Goal: Information Seeking & Learning: Find contact information

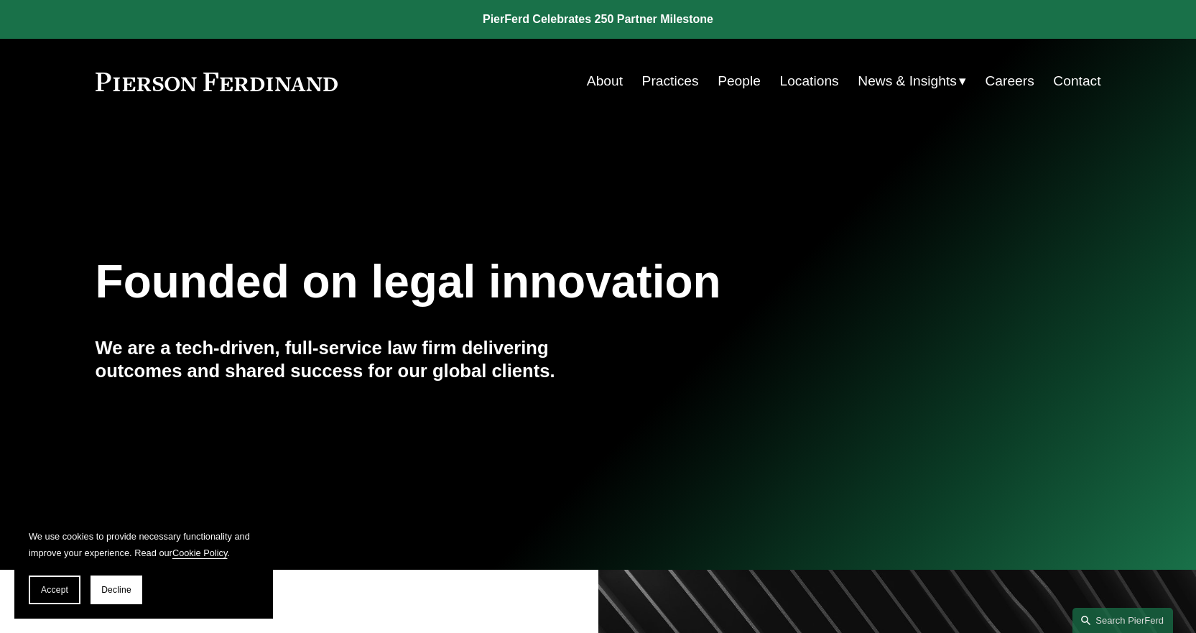
click at [1073, 80] on link "Contact" at bounding box center [1076, 81] width 47 height 27
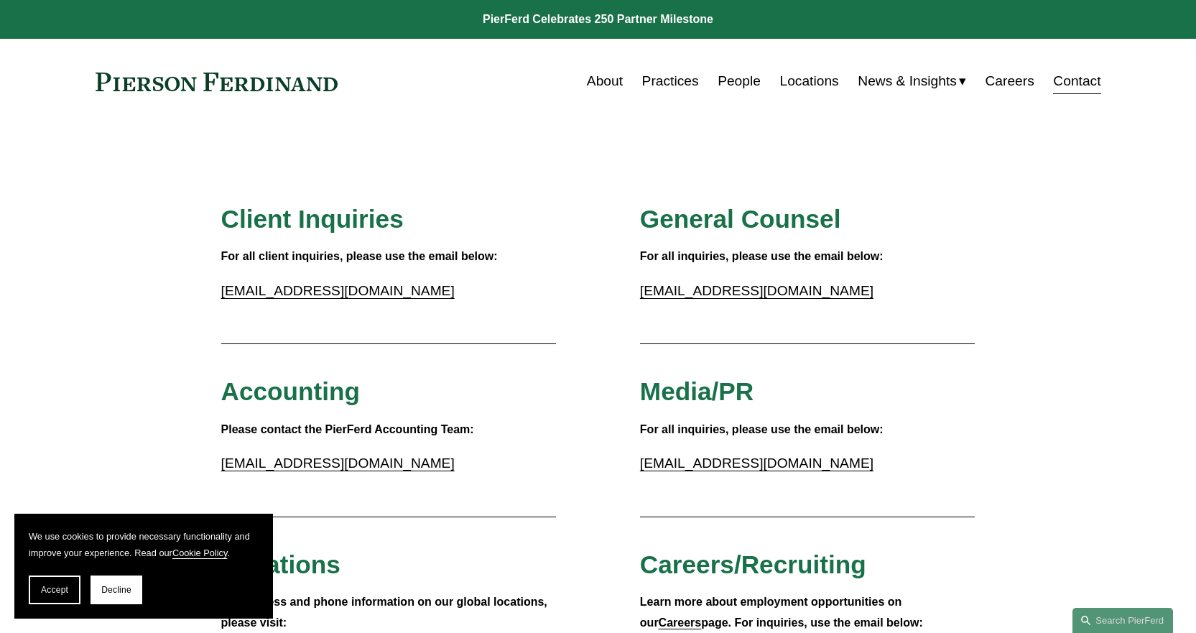
click at [805, 79] on link "Locations" at bounding box center [809, 81] width 59 height 27
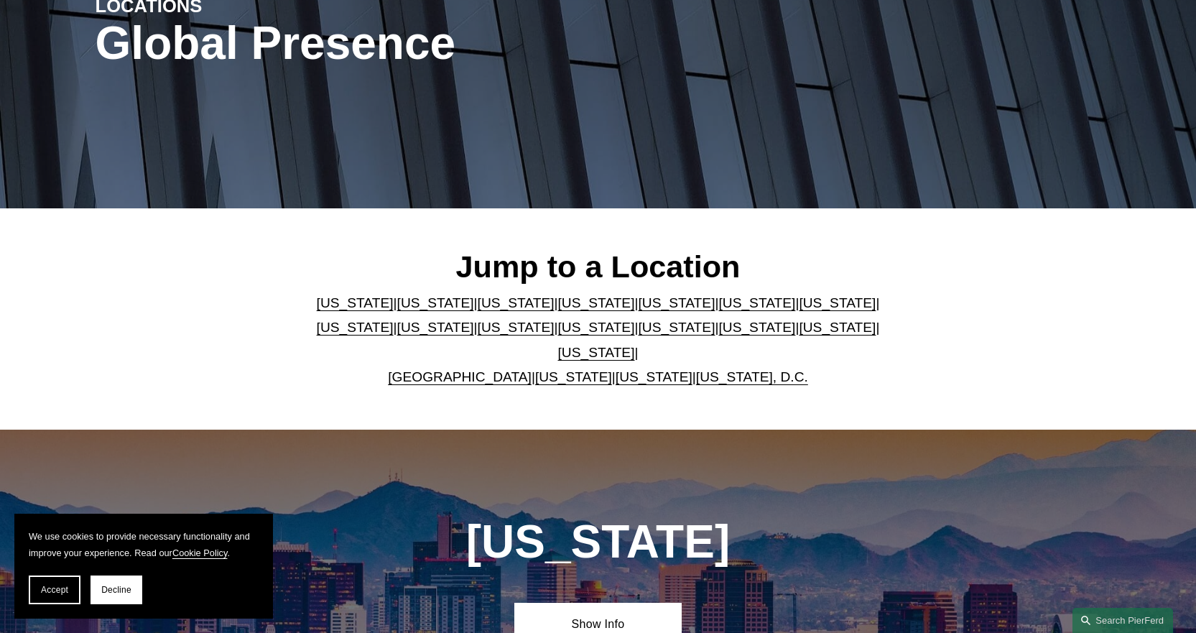
scroll to position [287, 0]
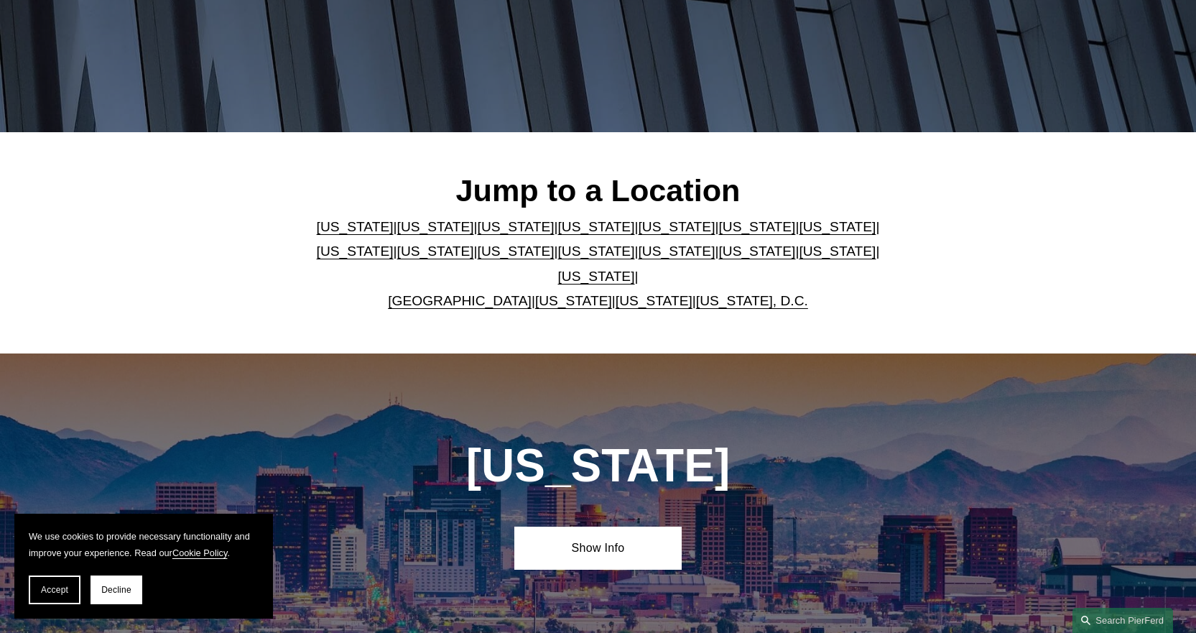
click at [635, 269] on link "Texas" at bounding box center [596, 276] width 77 height 15
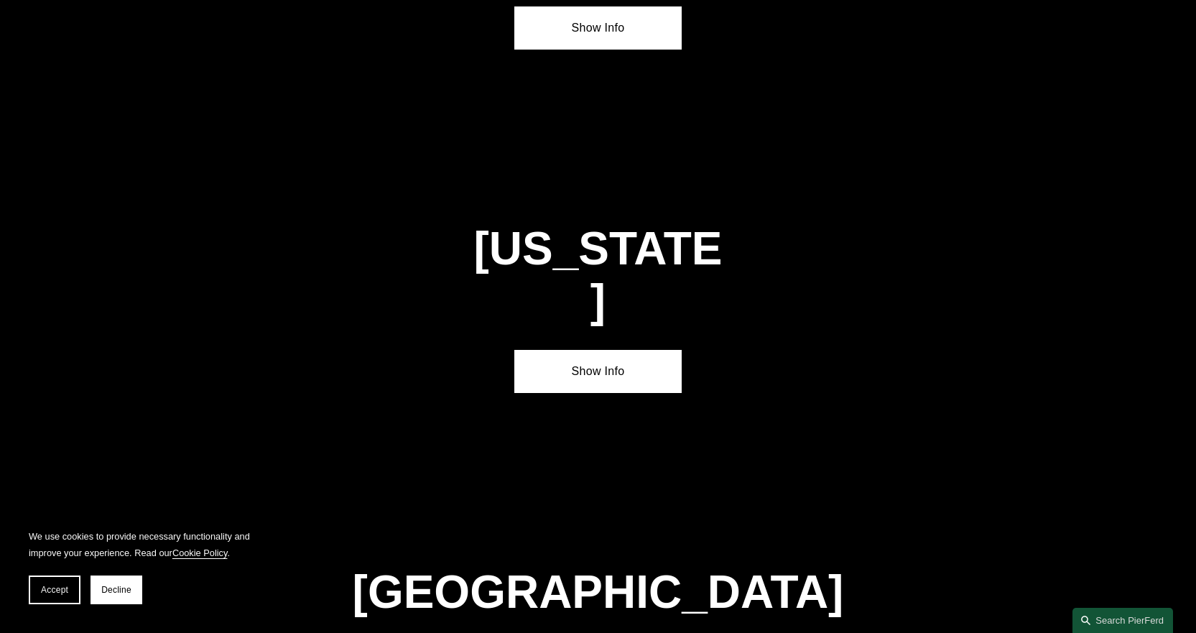
scroll to position [4868, 0]
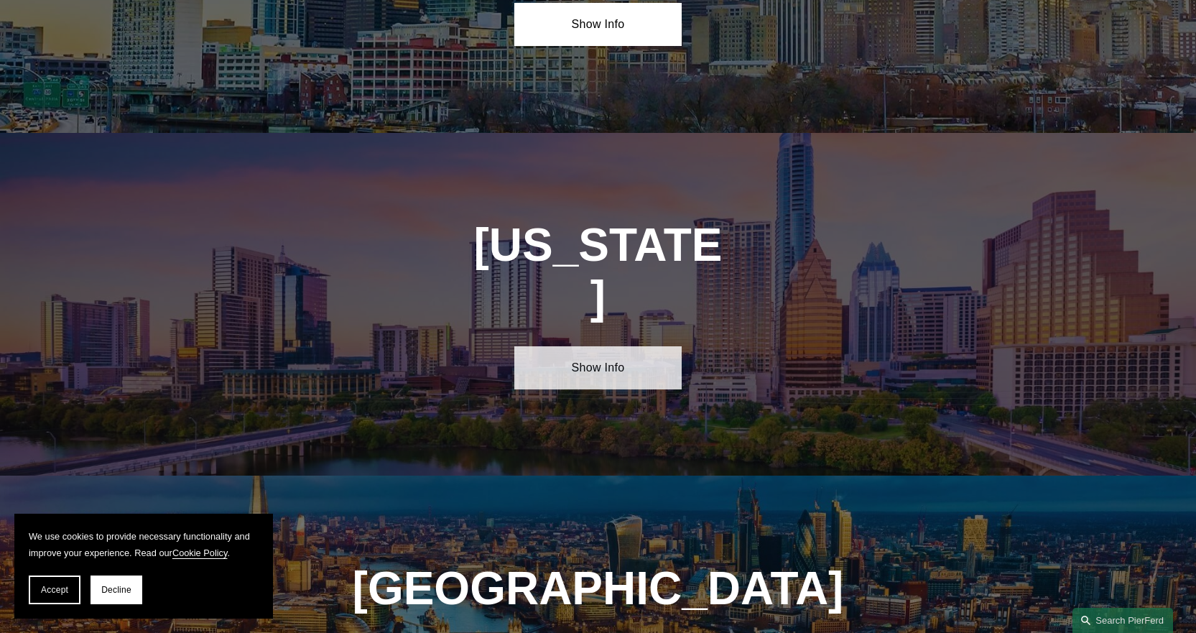
click at [585, 346] on link "Show Info" at bounding box center [598, 367] width 167 height 43
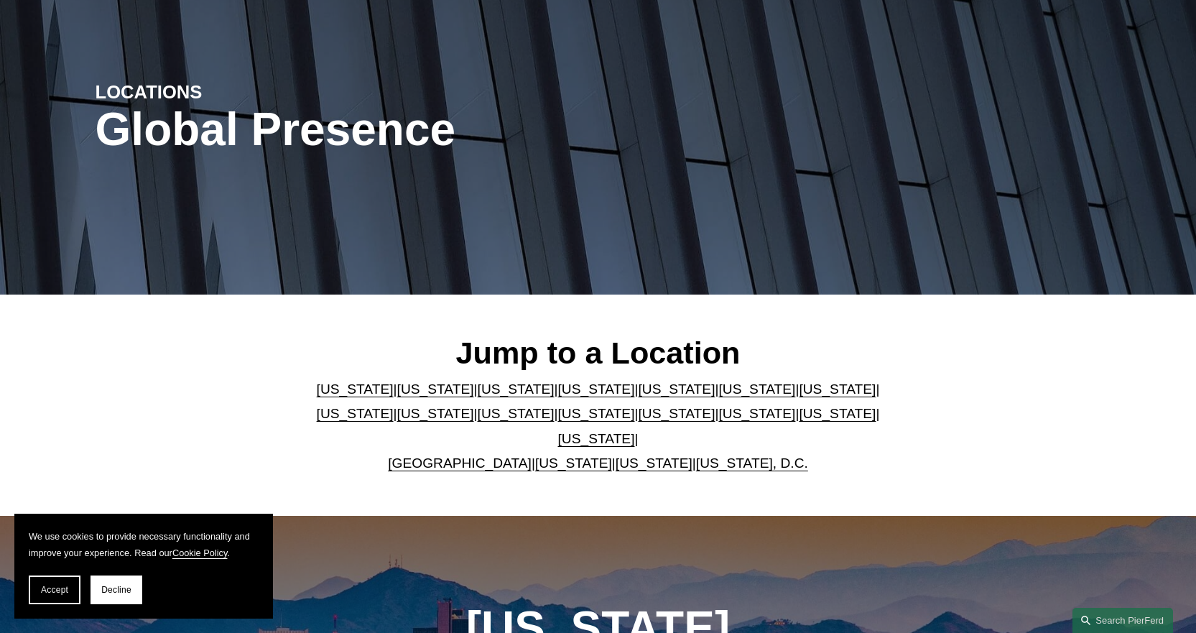
scroll to position [0, 0]
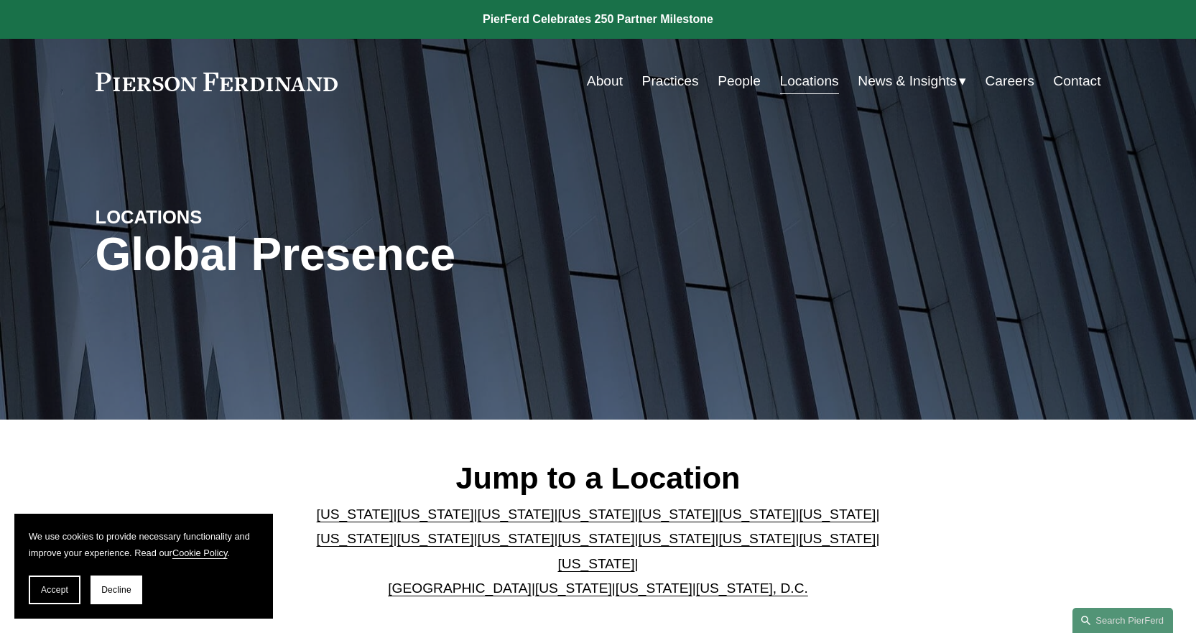
click at [719, 75] on link "People" at bounding box center [739, 81] width 43 height 27
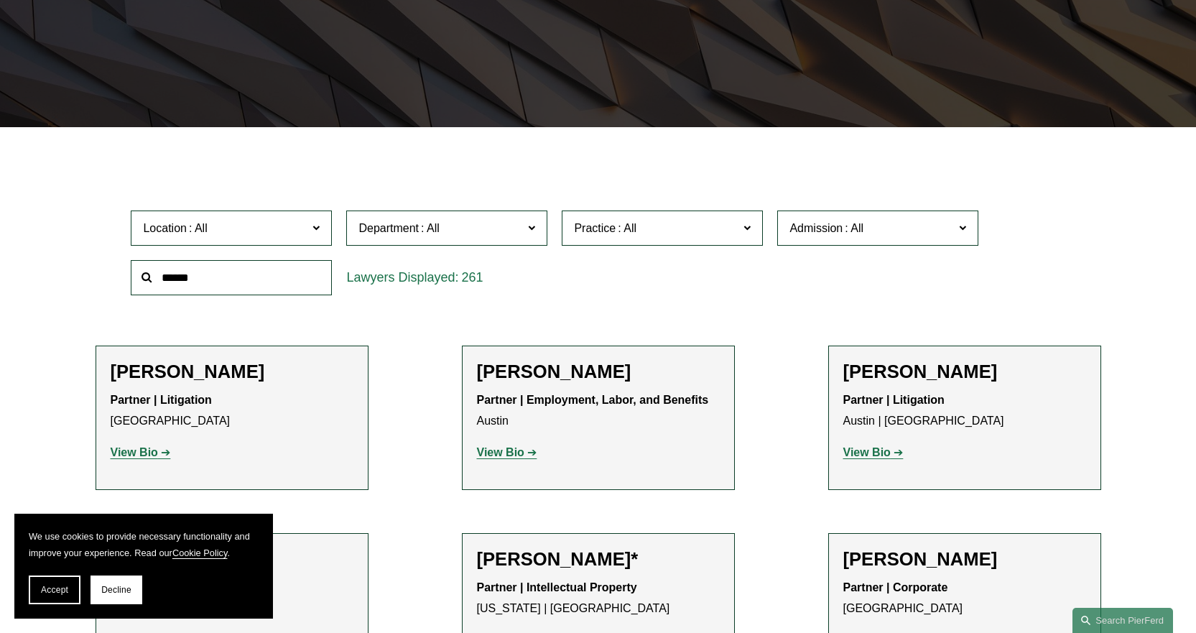
scroll to position [359, 0]
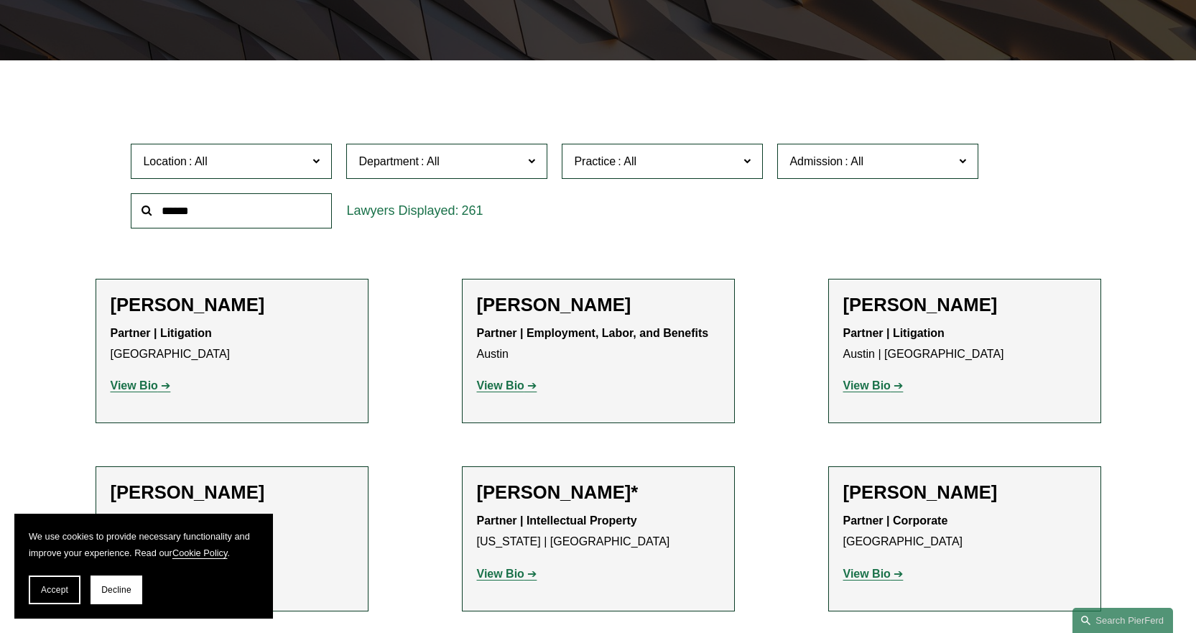
click at [688, 166] on span "Practice" at bounding box center [656, 161] width 165 height 19
click at [0, 0] on link "Bankruptcy, Financial Restructuring, and Reorganization" at bounding box center [0, 0] width 0 height 0
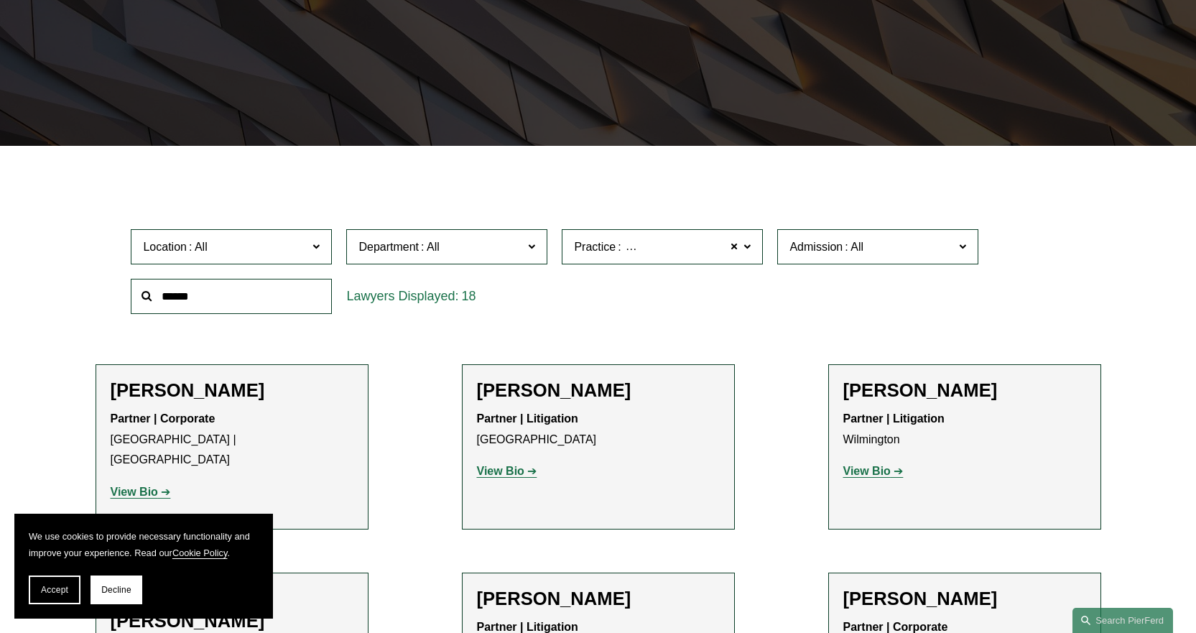
click at [322, 251] on label "Location" at bounding box center [231, 246] width 201 height 35
click at [0, 0] on link "Austin" at bounding box center [0, 0] width 0 height 0
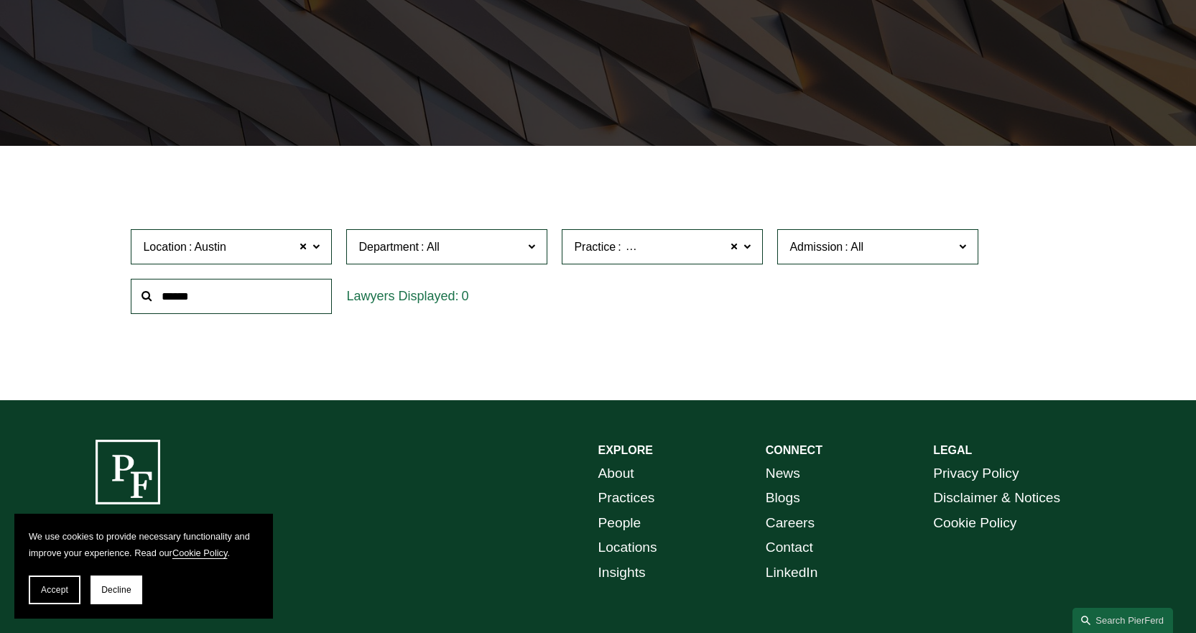
click at [313, 250] on span at bounding box center [316, 246] width 7 height 19
click at [0, 0] on link "[GEOGRAPHIC_DATA]" at bounding box center [0, 0] width 0 height 0
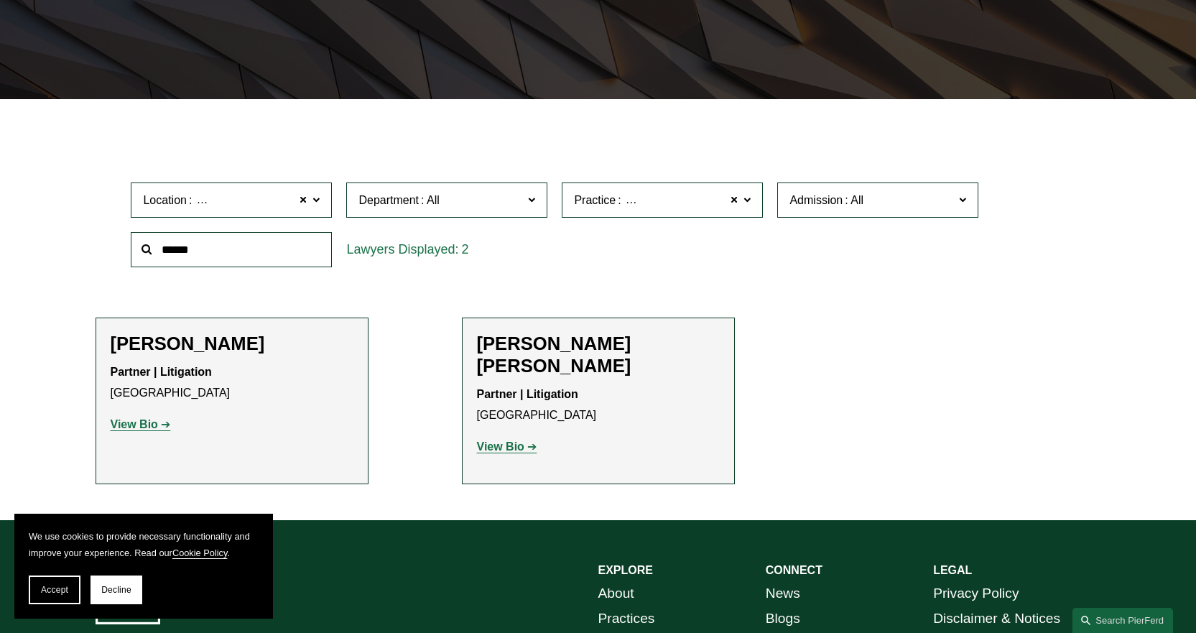
scroll to position [417, 0]
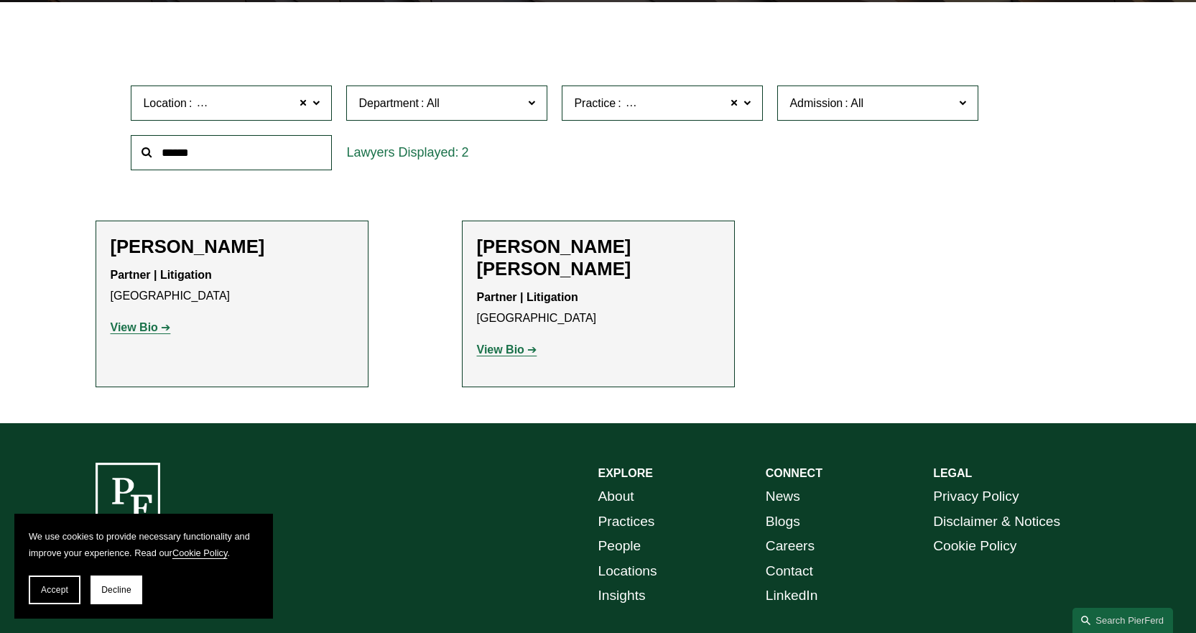
click at [632, 109] on span "Bankruptcy, Financial Restructuring, and Reorganization" at bounding box center [763, 103] width 294 height 12
click at [632, 108] on span "Bankruptcy, Financial Restructuring, and Reorganization" at bounding box center [763, 103] width 294 height 12
click at [312, 101] on label "Location [GEOGRAPHIC_DATA]" at bounding box center [231, 103] width 201 height 35
click at [0, 0] on link "[GEOGRAPHIC_DATA]" at bounding box center [0, 0] width 0 height 0
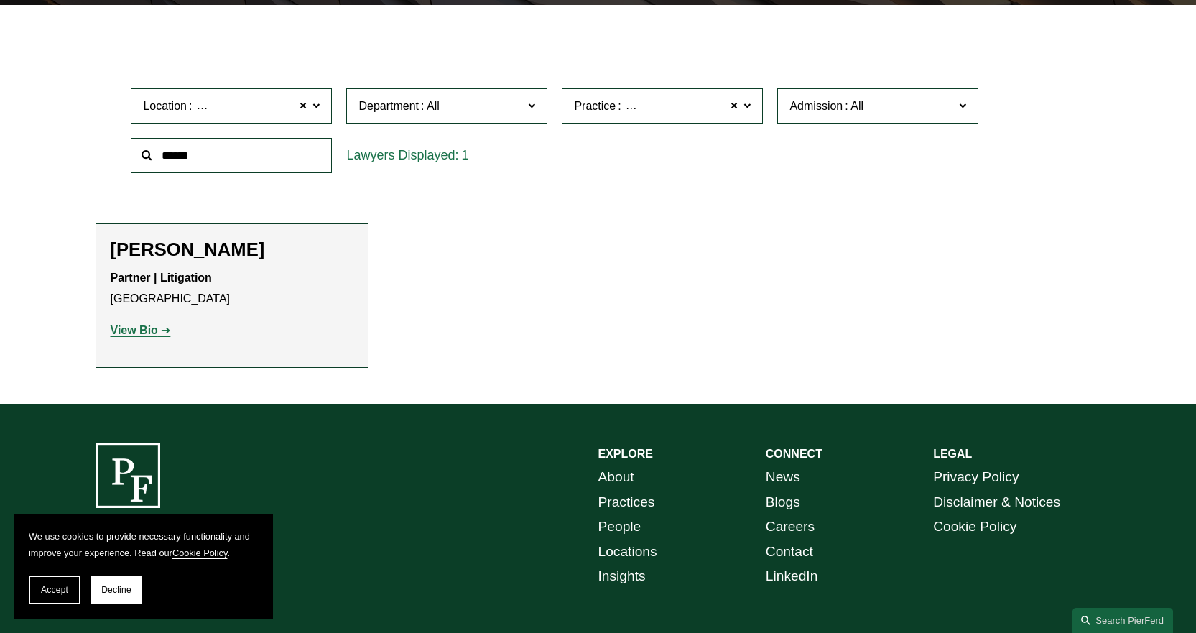
scroll to position [417, 0]
